Goal: Check status: Check status

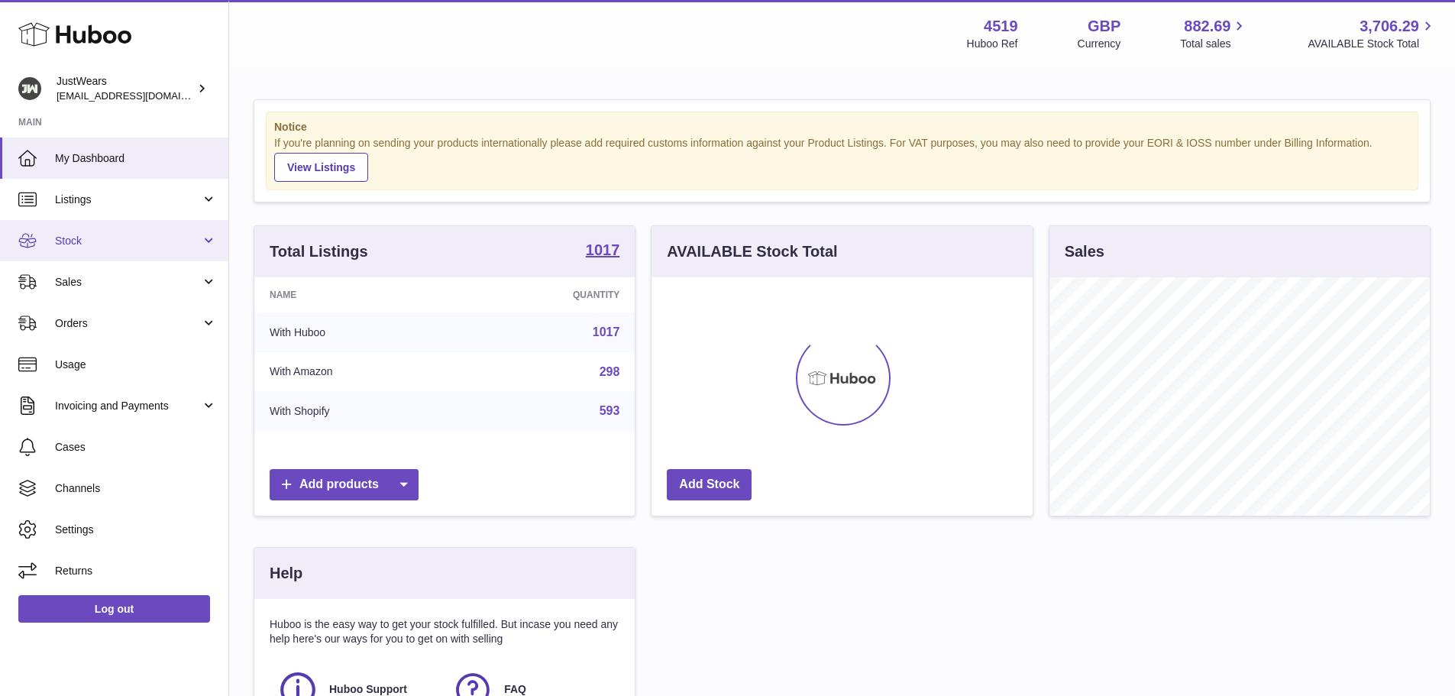
scroll to position [238, 381]
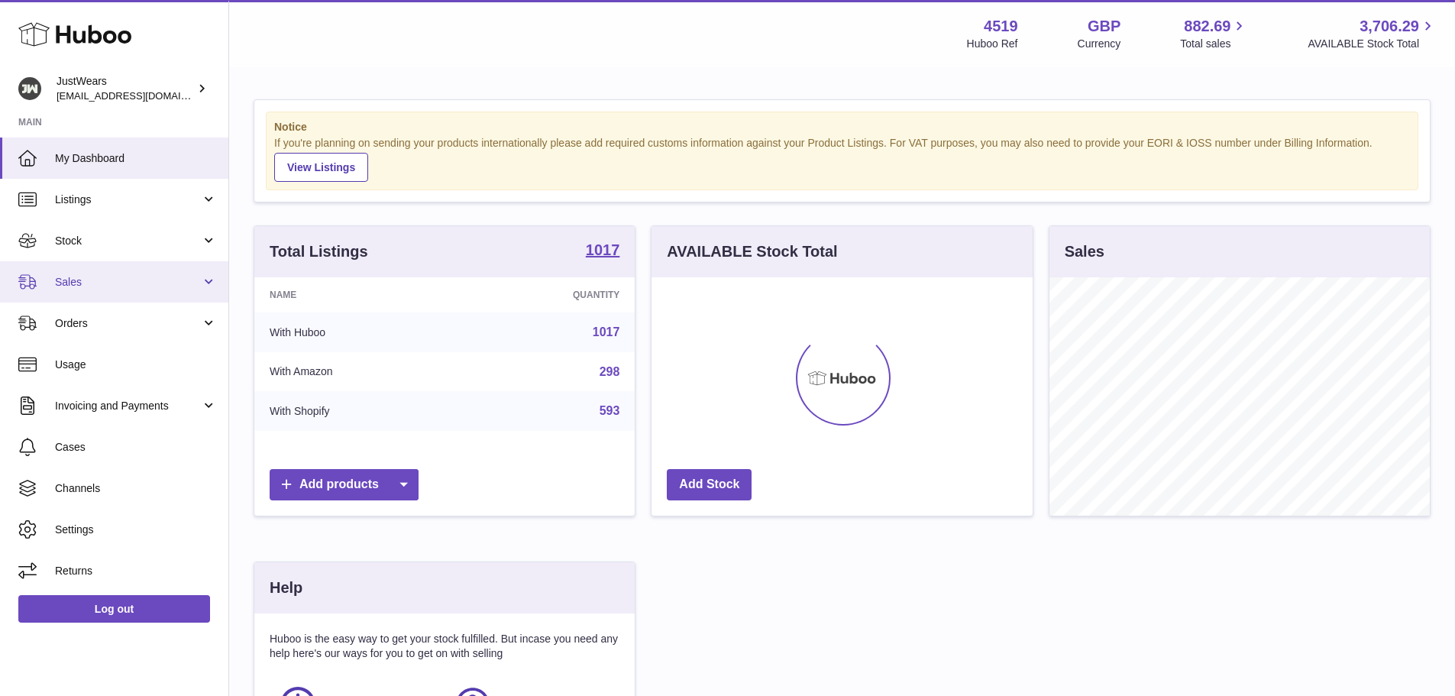
click at [66, 277] on span "Sales" at bounding box center [128, 282] width 146 height 15
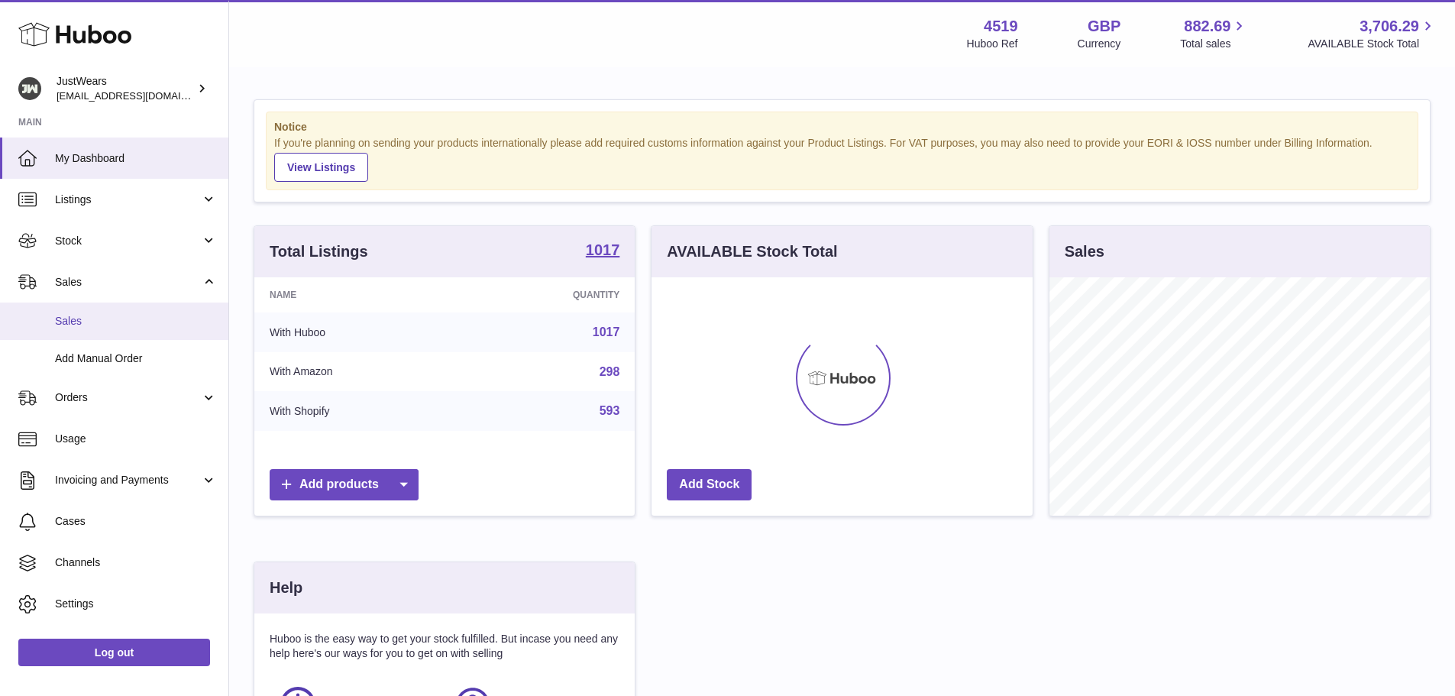
click at [101, 314] on span "Sales" at bounding box center [136, 321] width 162 height 15
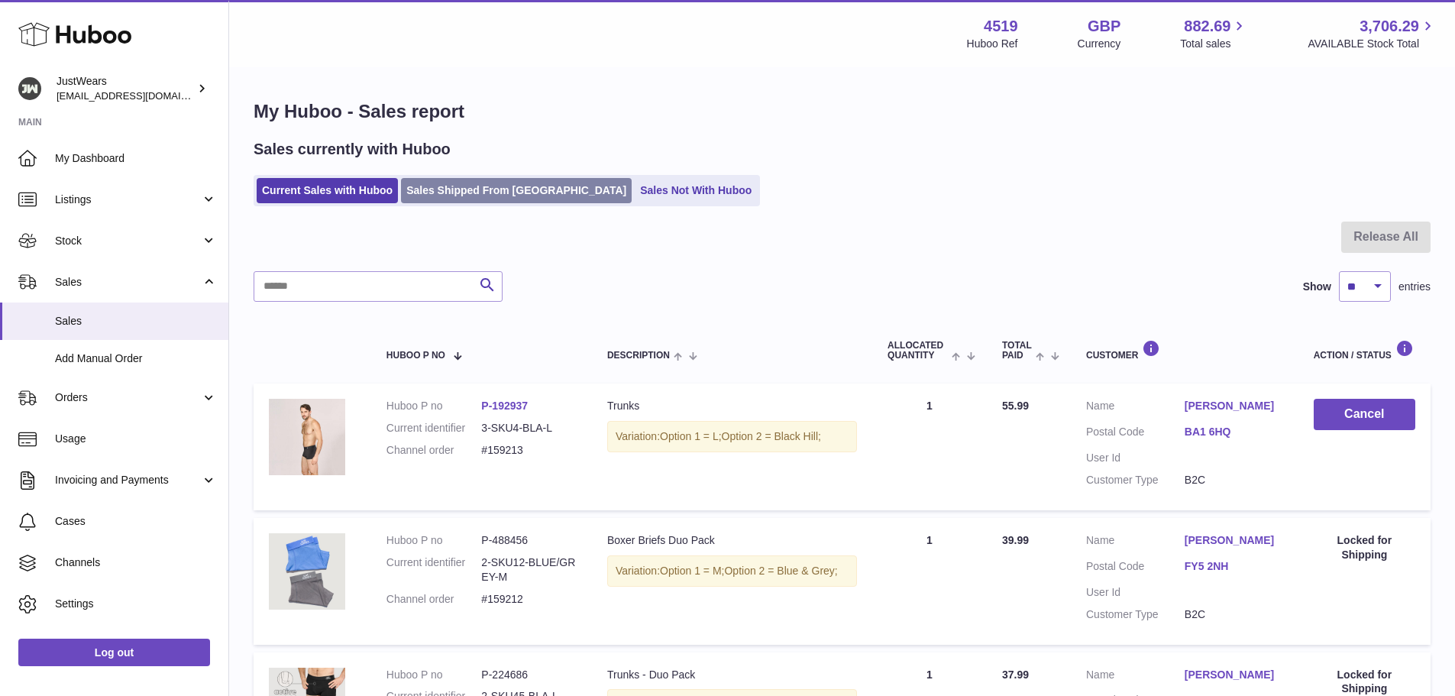
click at [473, 181] on link "Sales Shipped From Huboo" at bounding box center [516, 190] width 231 height 25
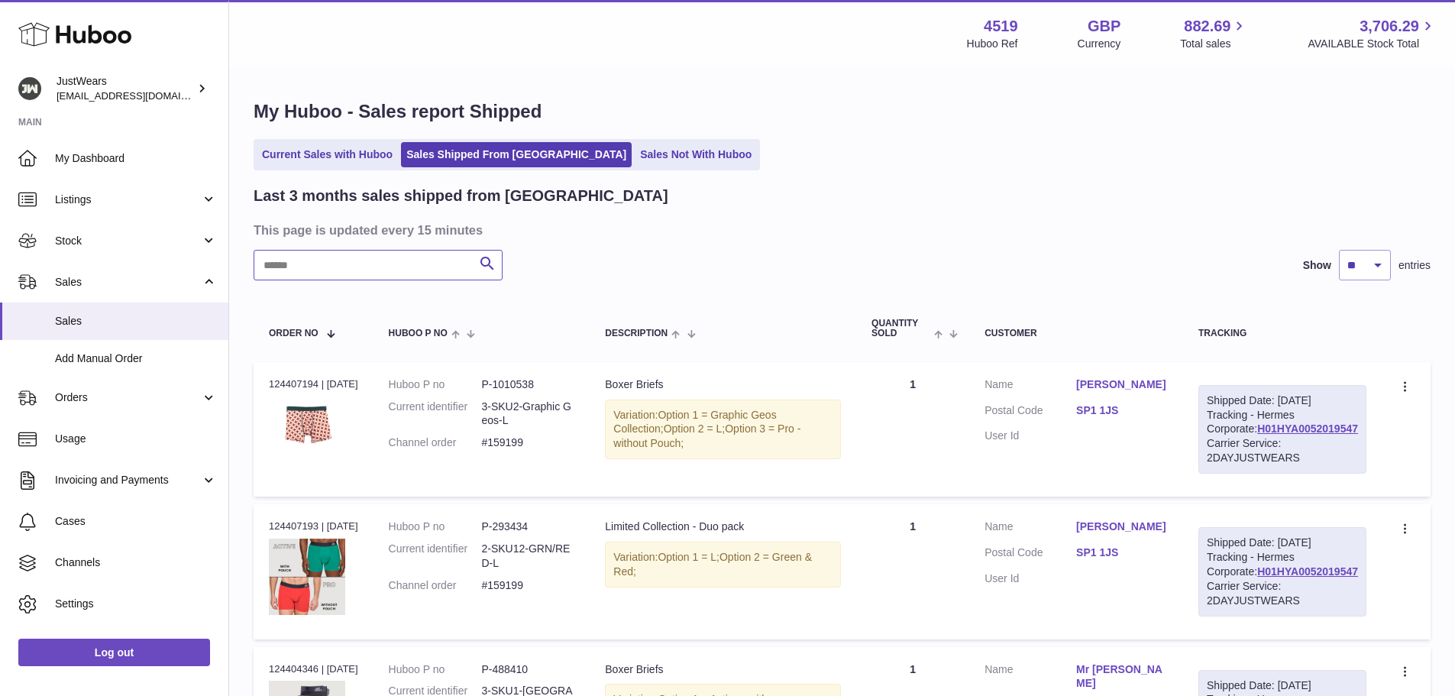
click at [406, 273] on input "text" at bounding box center [378, 265] width 249 height 31
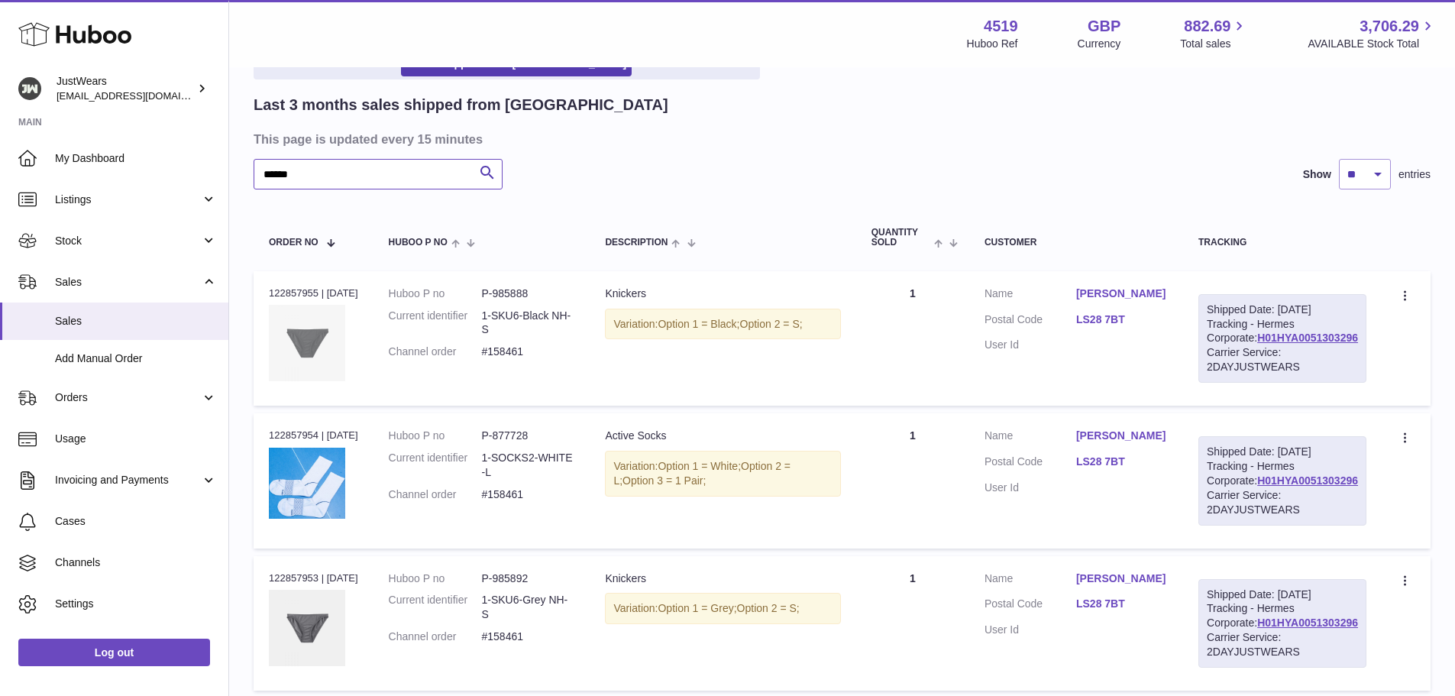
scroll to position [71, 0]
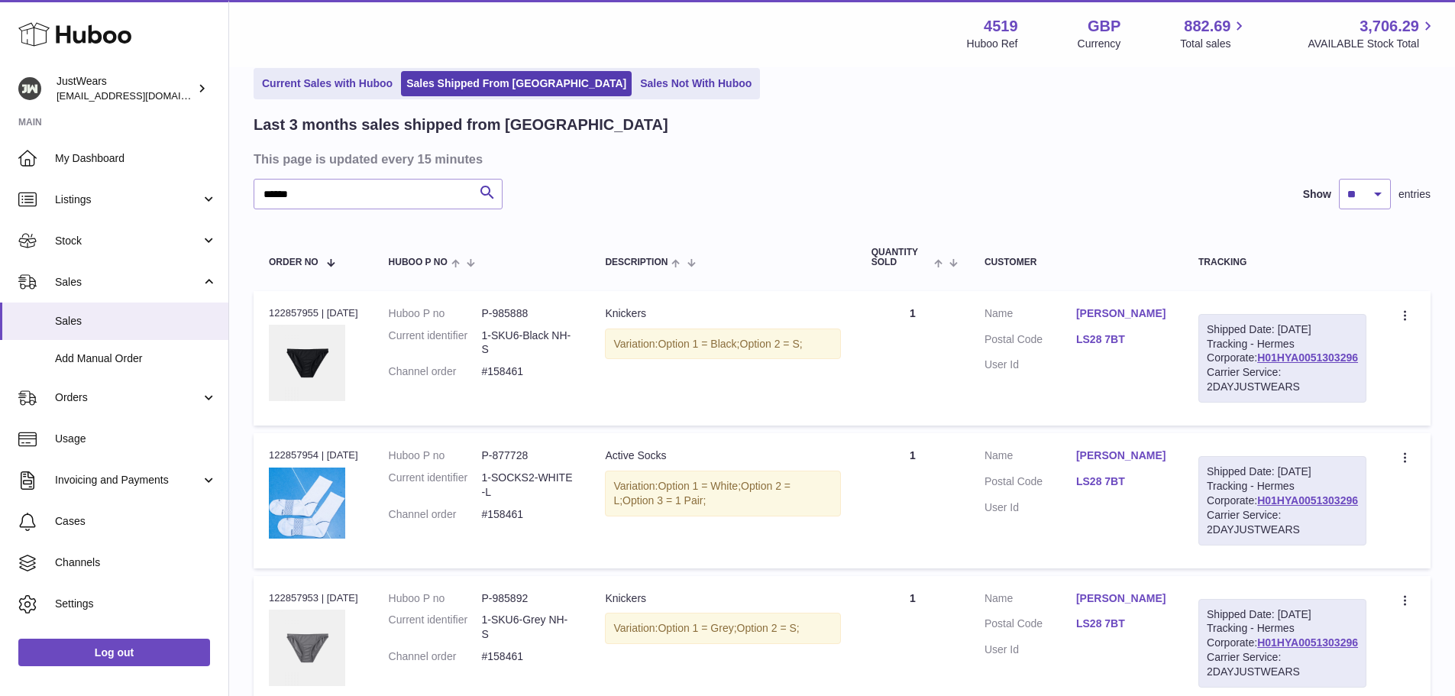
click at [296, 312] on div "Order no 122857955 | [DATE]" at bounding box center [313, 313] width 89 height 14
copy div "122857955"
drag, startPoint x: 322, startPoint y: 194, endPoint x: 0, endPoint y: 44, distance: 355.4
click at [0, 44] on div "Huboo JustWears [EMAIL_ADDRESS][DOMAIN_NAME] Main My Dashboard Listings Not wit…" at bounding box center [727, 384] width 1455 height 910
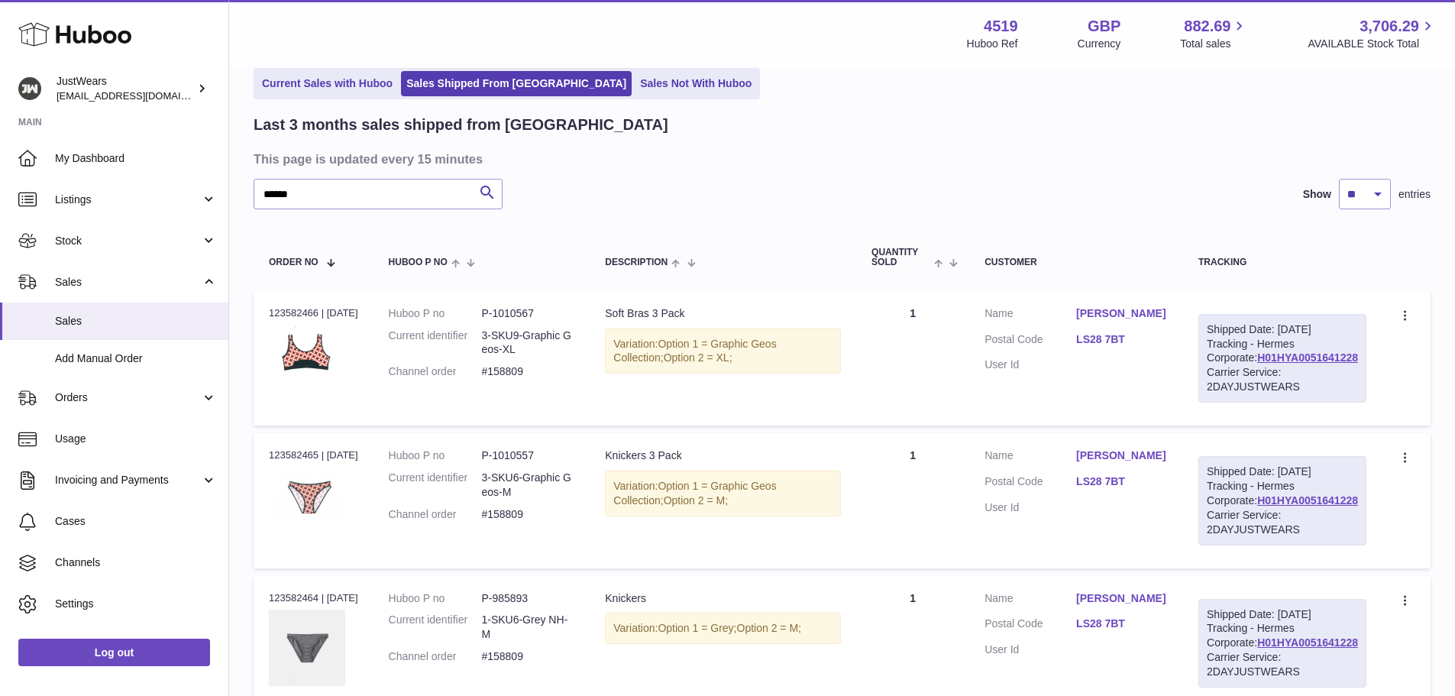
click at [280, 316] on div "Order no 123582466 | [DATE]" at bounding box center [313, 313] width 89 height 14
copy div "123582466"
drag, startPoint x: 398, startPoint y: 194, endPoint x: 0, endPoint y: 194, distance: 397.9
click at [0, 194] on div "Huboo JustWears [EMAIL_ADDRESS][DOMAIN_NAME] Main My Dashboard Listings Not wit…" at bounding box center [727, 384] width 1455 height 910
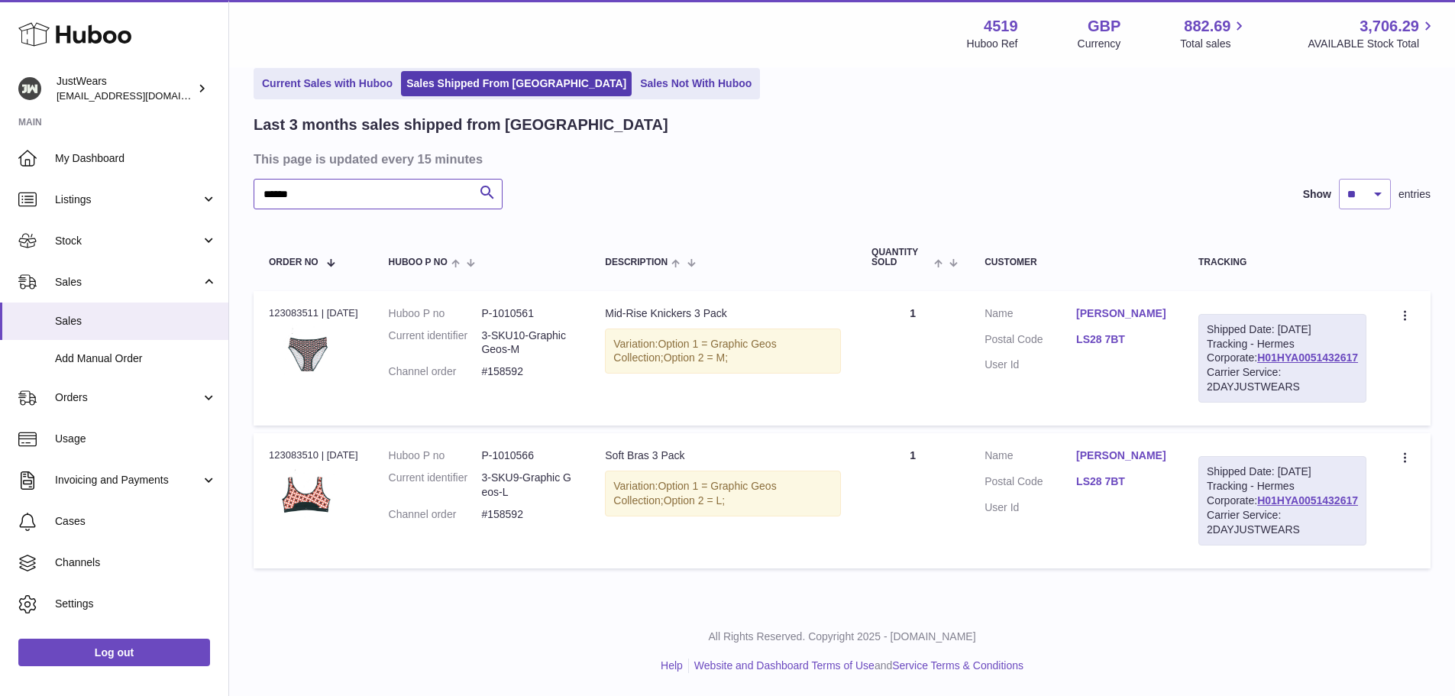
type input "******"
click at [293, 312] on div "Order no 123083511 | [DATE]" at bounding box center [313, 313] width 89 height 14
copy div "123083511"
